Goal: Information Seeking & Learning: Learn about a topic

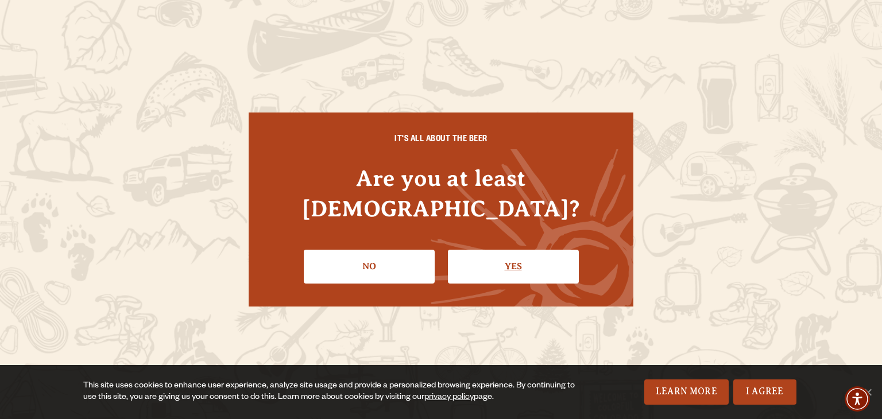
click at [478, 250] on link "Yes" at bounding box center [513, 266] width 131 height 33
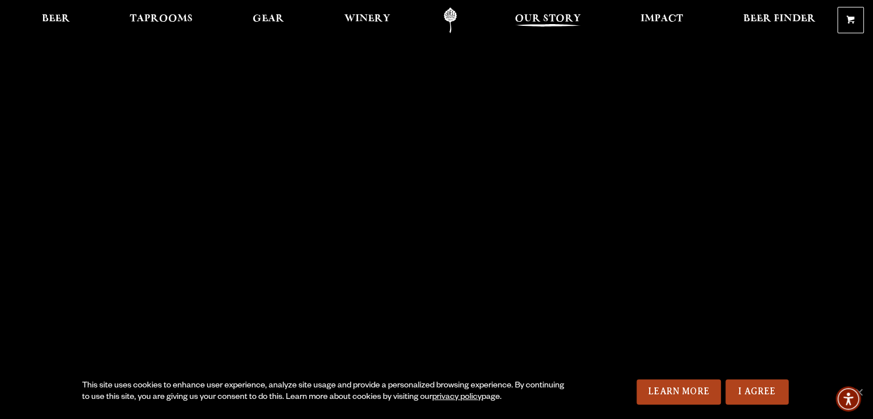
click at [548, 24] on span "Our Story" at bounding box center [548, 18] width 66 height 9
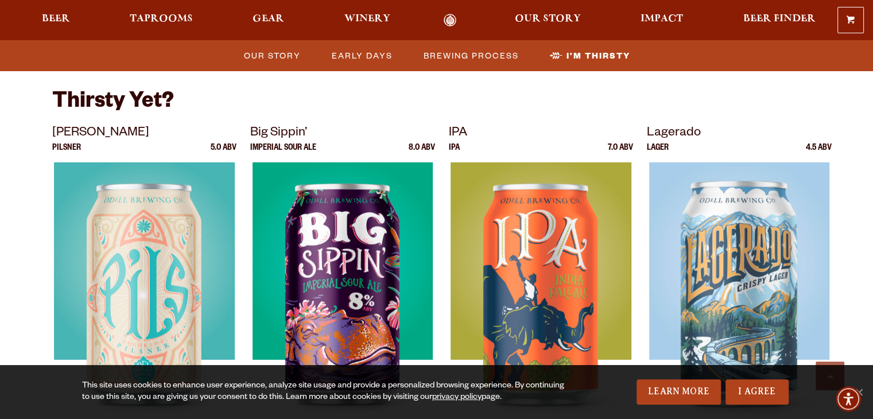
scroll to position [2985, 0]
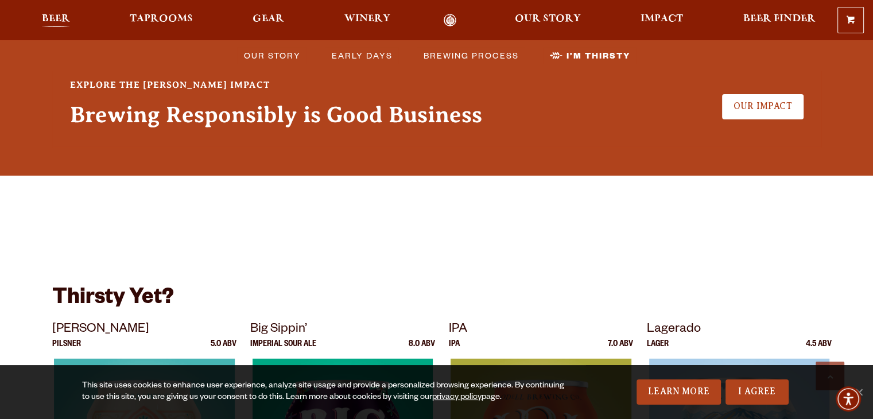
click at [67, 17] on span "Beer" at bounding box center [56, 18] width 28 height 9
